Goal: Task Accomplishment & Management: Complete application form

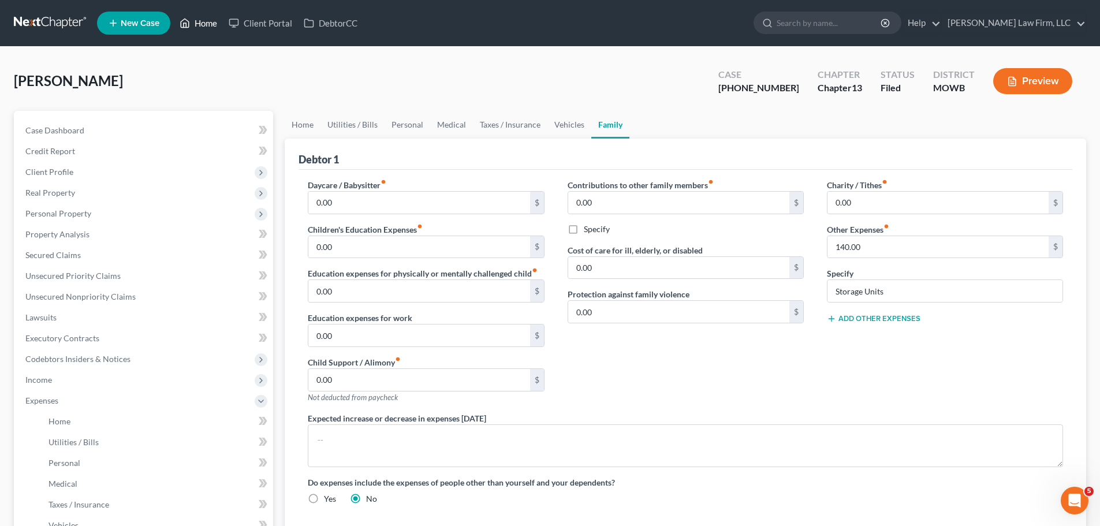
click at [207, 26] on link "Home" at bounding box center [198, 23] width 49 height 21
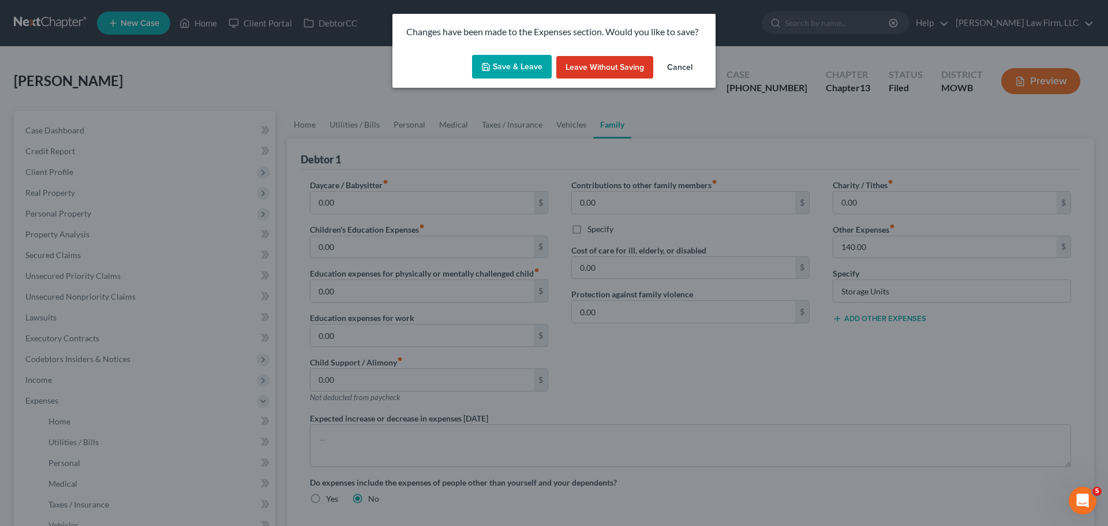
click at [507, 81] on div "Save & Leave Leave without Saving Cancel" at bounding box center [554, 69] width 323 height 38
click at [505, 69] on button "Save & Leave" at bounding box center [512, 67] width 80 height 24
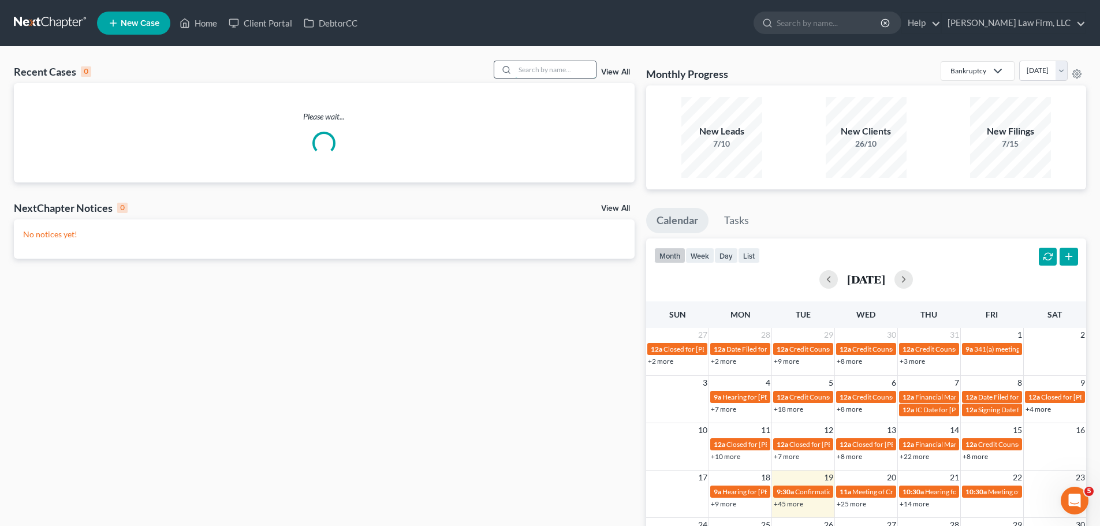
click at [544, 72] on input "search" at bounding box center [555, 69] width 81 height 17
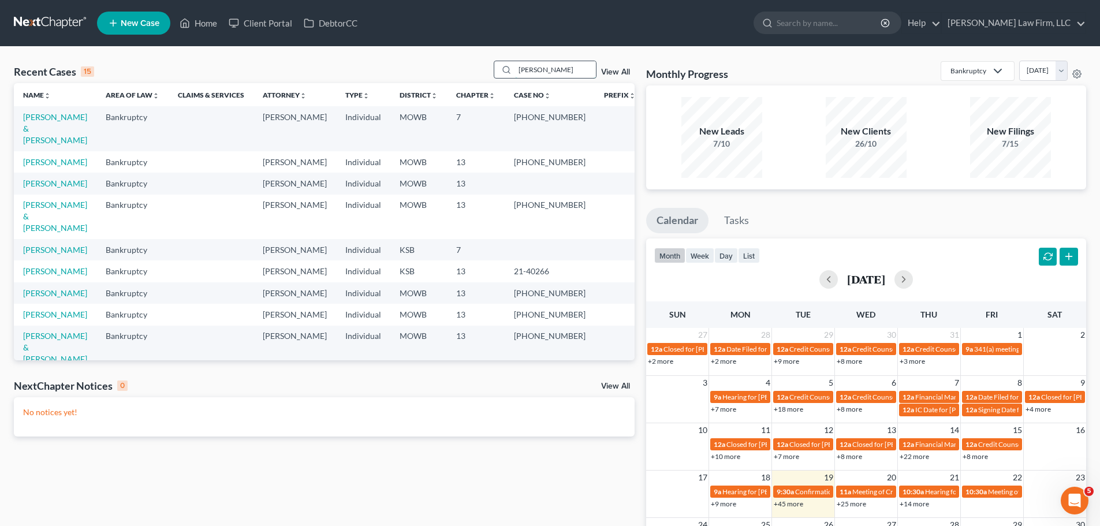
type input "[PERSON_NAME]"
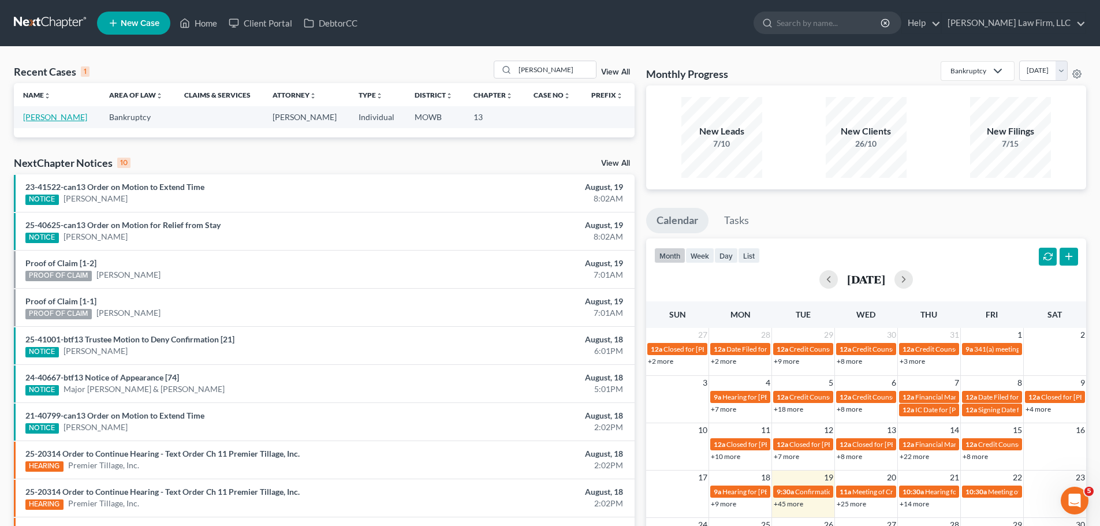
click at [45, 119] on link "[PERSON_NAME]" at bounding box center [55, 117] width 64 height 10
select select "4"
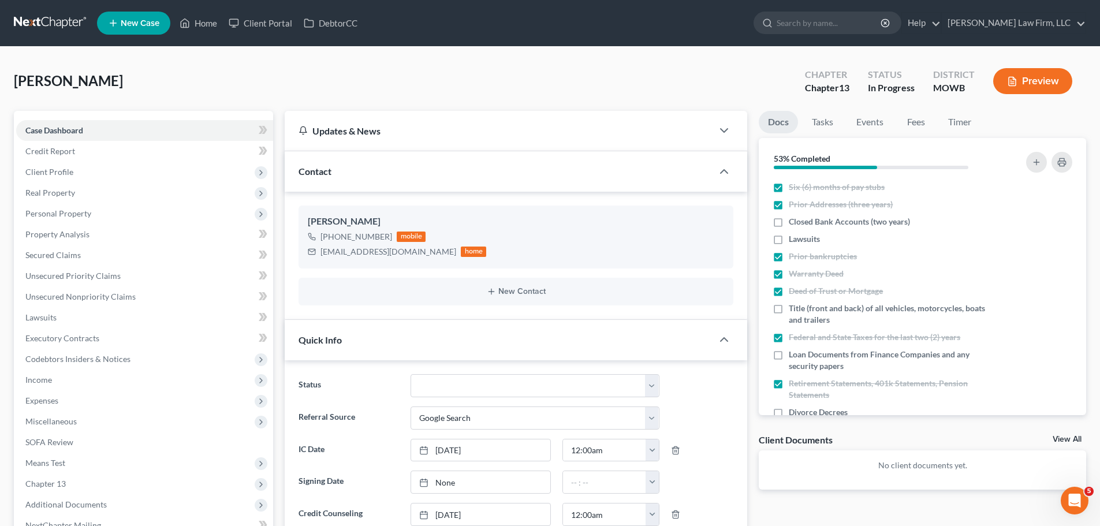
scroll to position [550, 0]
click at [84, 398] on span "Expenses" at bounding box center [144, 400] width 257 height 21
click at [96, 424] on link "Home" at bounding box center [156, 421] width 234 height 21
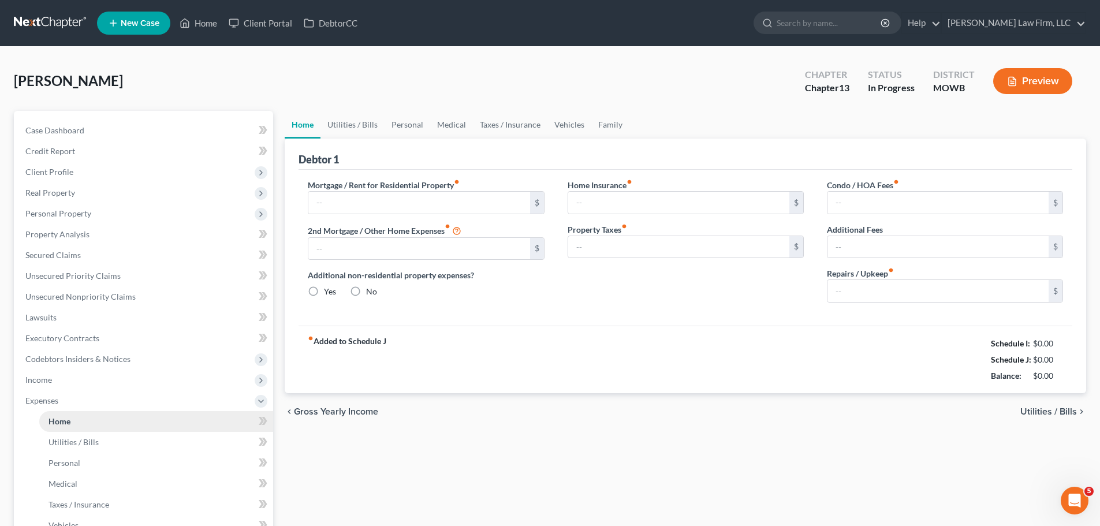
type input "2,160.00"
radio input "true"
type input "35.00"
type input "0.00"
type input "33.33"
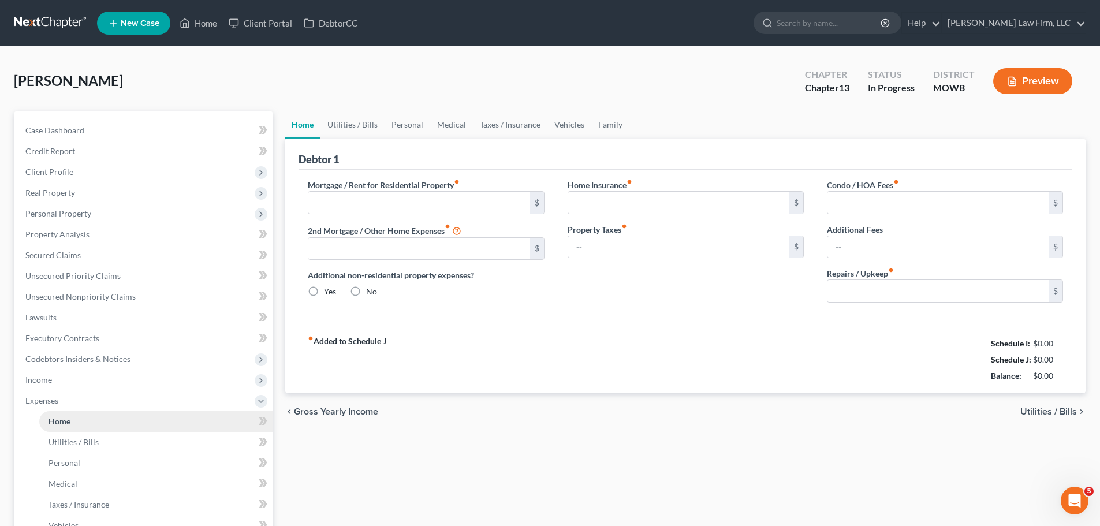
type input "0.00"
click at [402, 132] on link "Personal" at bounding box center [407, 125] width 46 height 28
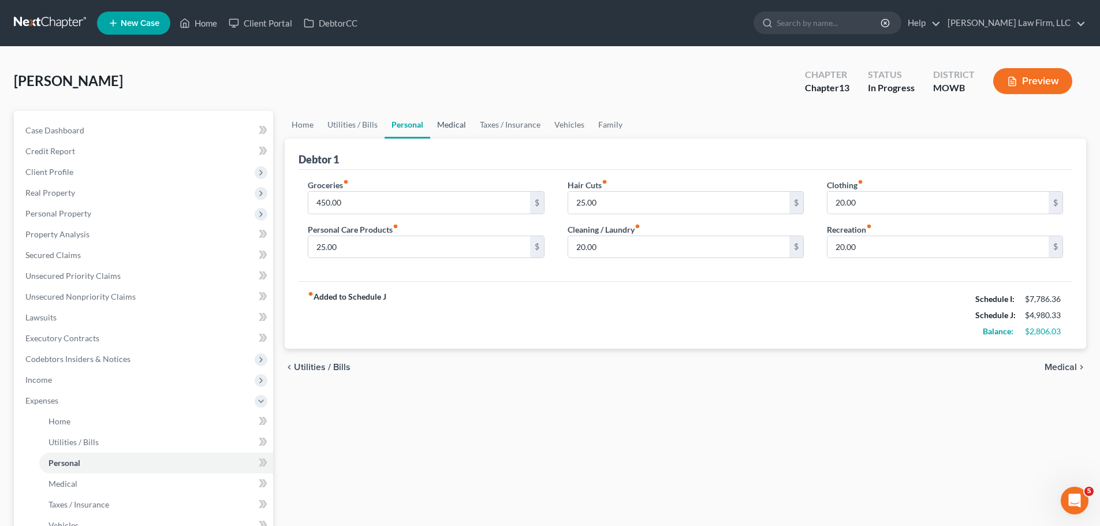
click at [439, 125] on link "Medical" at bounding box center [451, 125] width 43 height 28
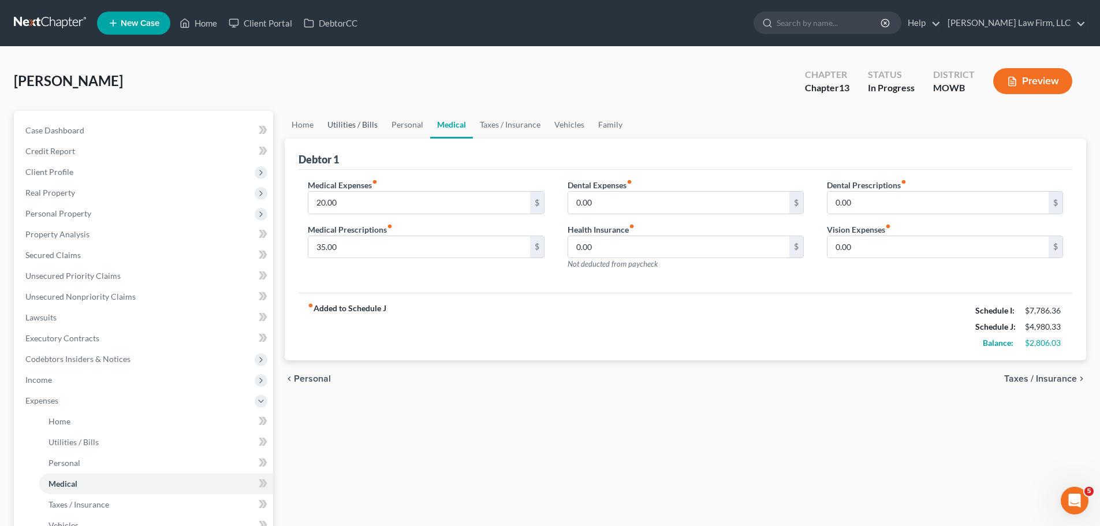
click at [356, 126] on link "Utilities / Bills" at bounding box center [352, 125] width 64 height 28
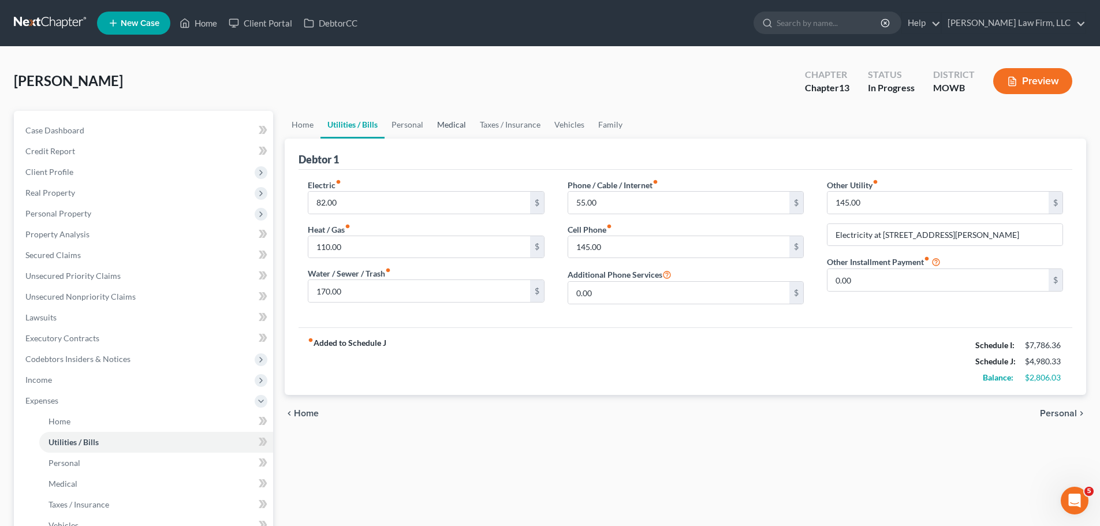
click at [456, 125] on link "Medical" at bounding box center [451, 125] width 43 height 28
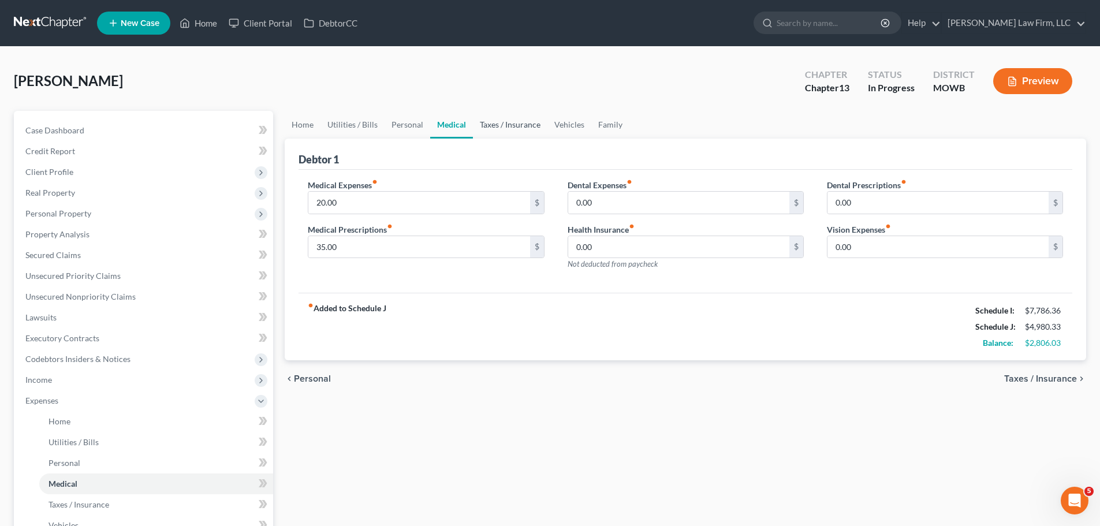
click at [496, 125] on link "Taxes / Insurance" at bounding box center [510, 125] width 74 height 28
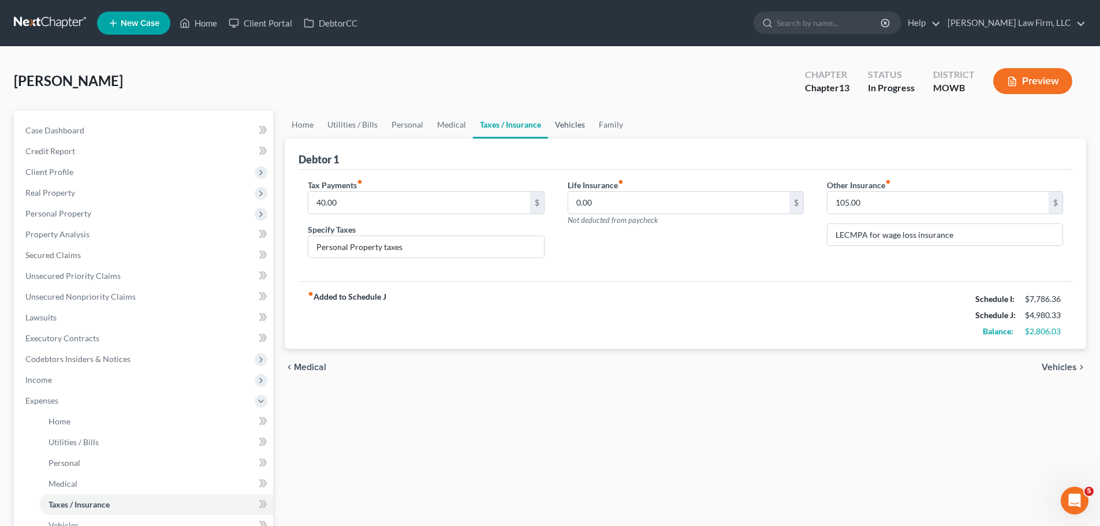
click at [559, 125] on link "Vehicles" at bounding box center [570, 125] width 44 height 28
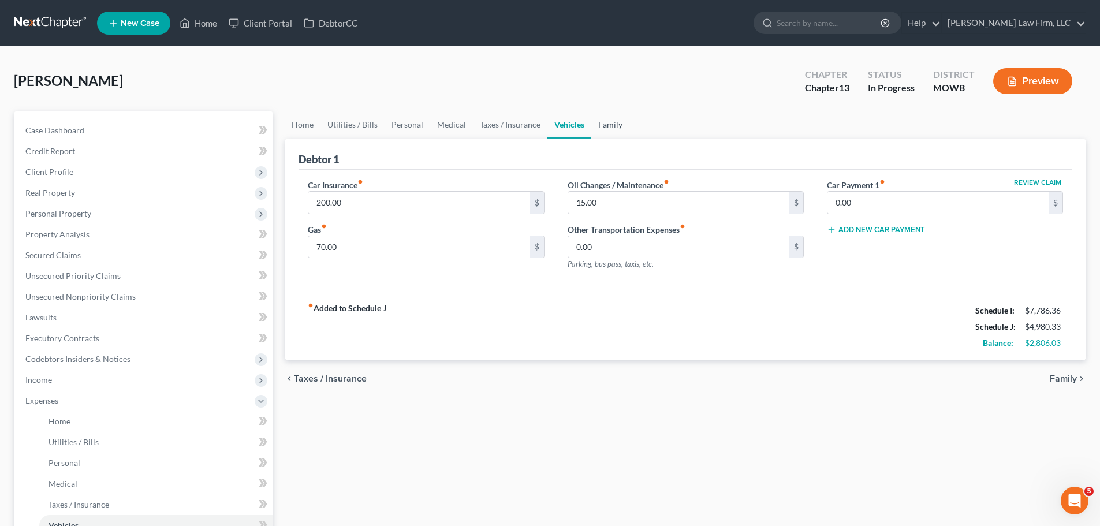
click at [599, 126] on link "Family" at bounding box center [610, 125] width 38 height 28
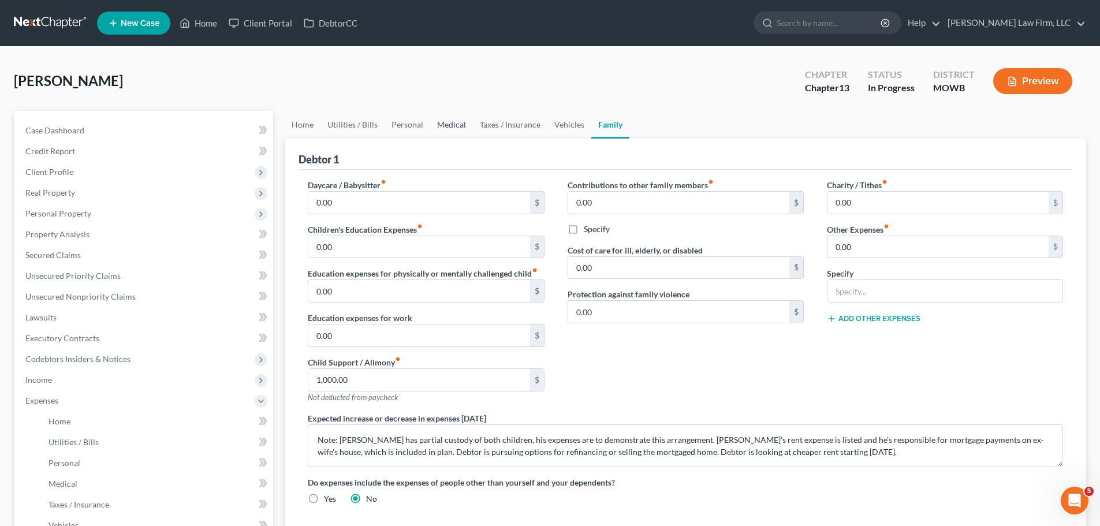
click at [444, 126] on link "Medical" at bounding box center [451, 125] width 43 height 28
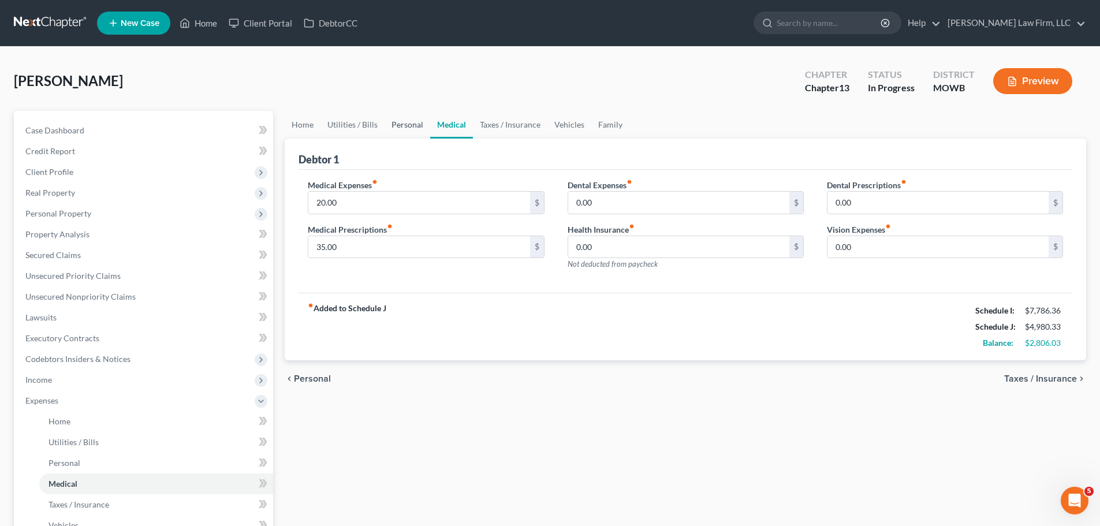
click at [398, 127] on link "Personal" at bounding box center [407, 125] width 46 height 28
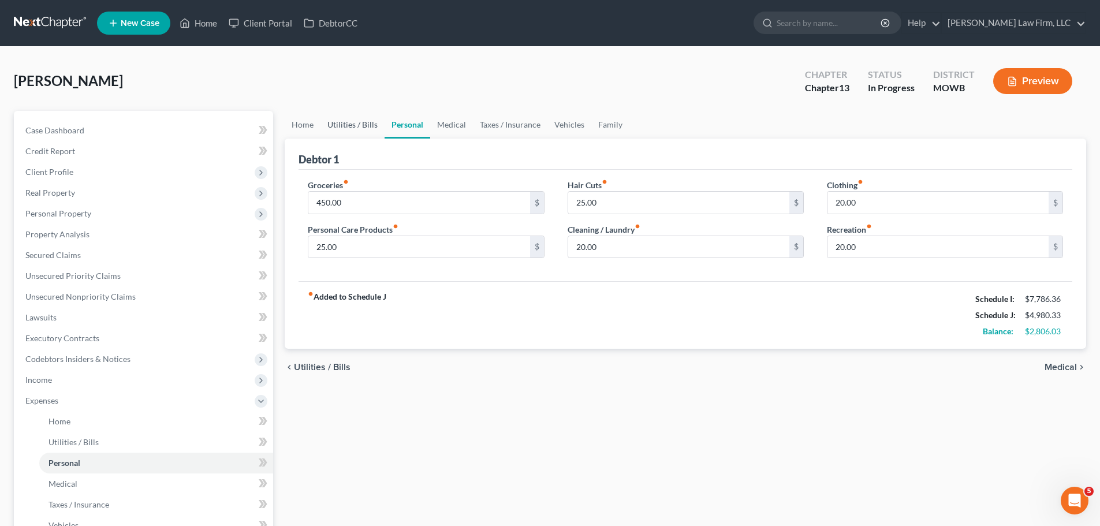
click at [332, 129] on link "Utilities / Bills" at bounding box center [352, 125] width 64 height 28
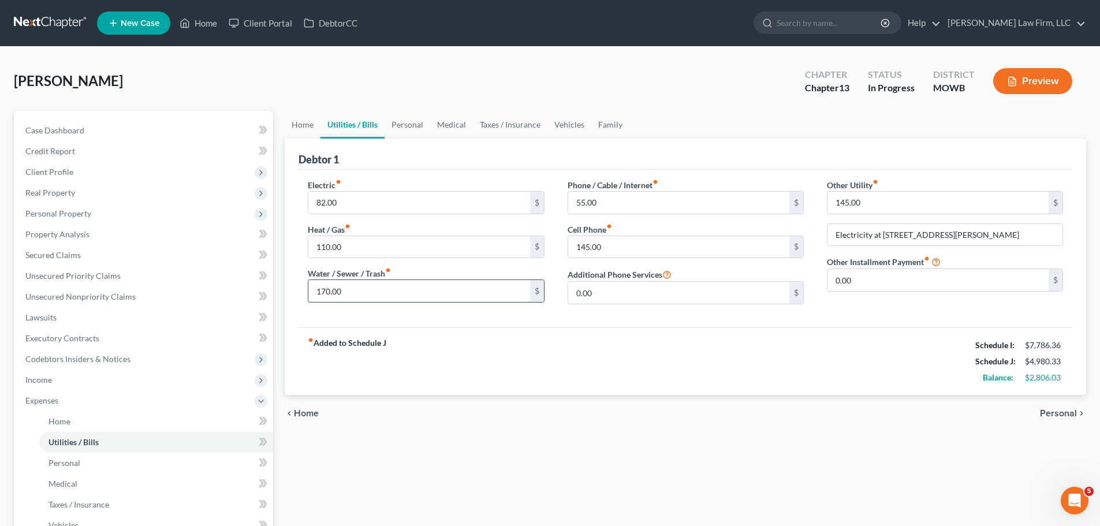
click at [368, 298] on input "170.00" at bounding box center [418, 291] width 221 height 22
type input "140"
click at [354, 251] on input "110.00" at bounding box center [418, 247] width 221 height 22
type input "80"
click at [347, 203] on input "82.00" at bounding box center [418, 203] width 221 height 22
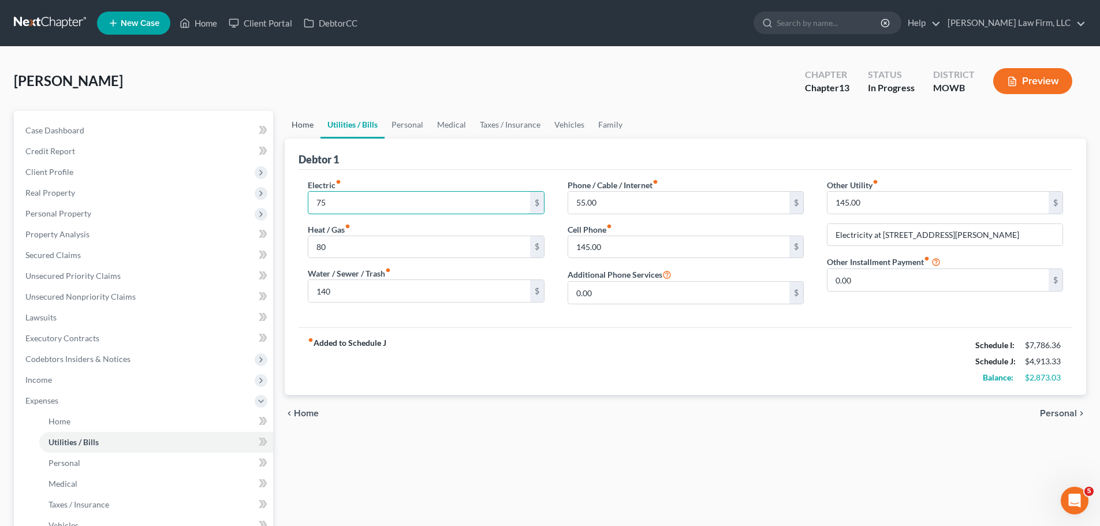
type input "75"
click at [301, 128] on link "Home" at bounding box center [303, 125] width 36 height 28
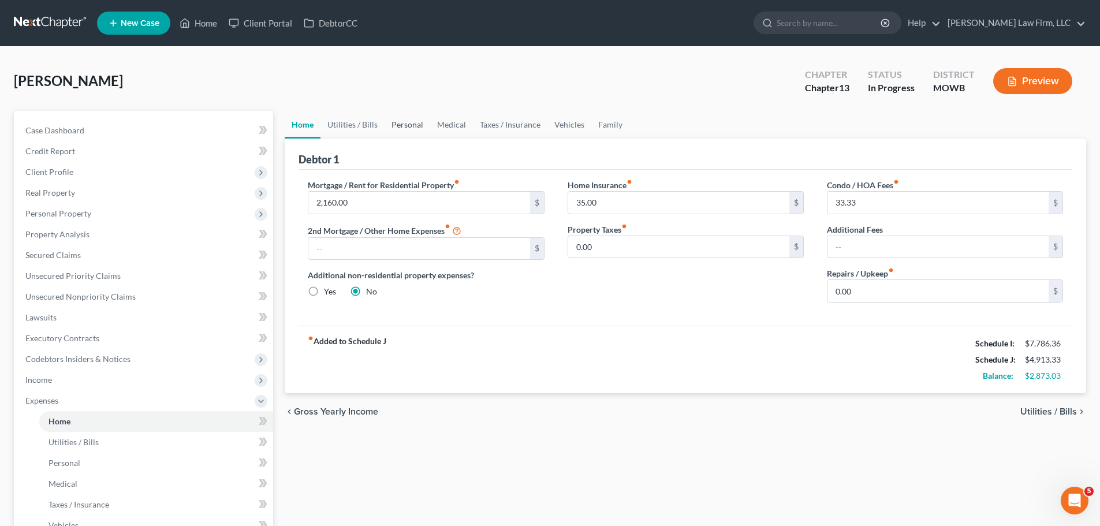
click at [408, 125] on link "Personal" at bounding box center [407, 125] width 46 height 28
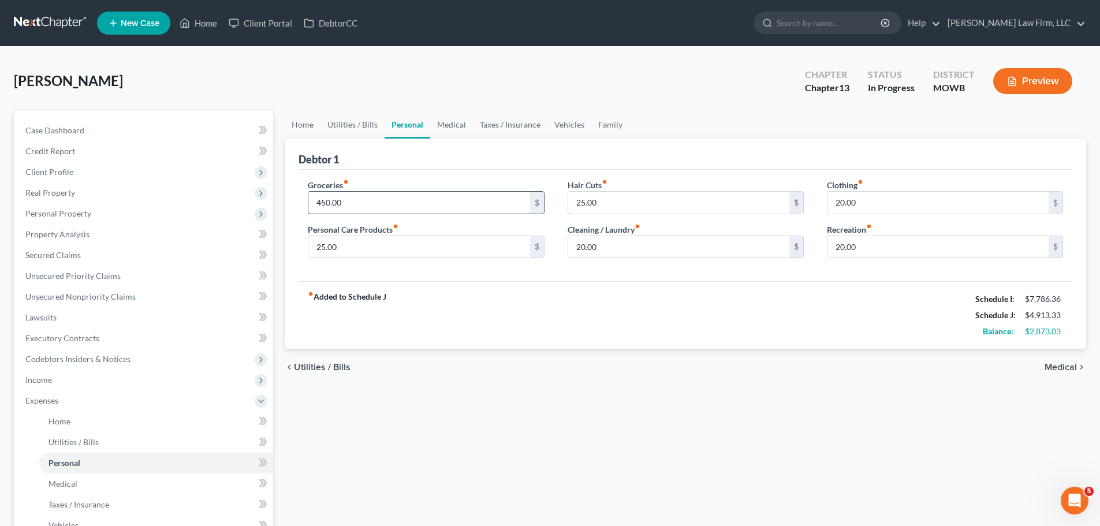
click at [361, 199] on input "450.00" at bounding box center [418, 203] width 221 height 22
type input "370"
